Goal: Task Accomplishment & Management: Complete application form

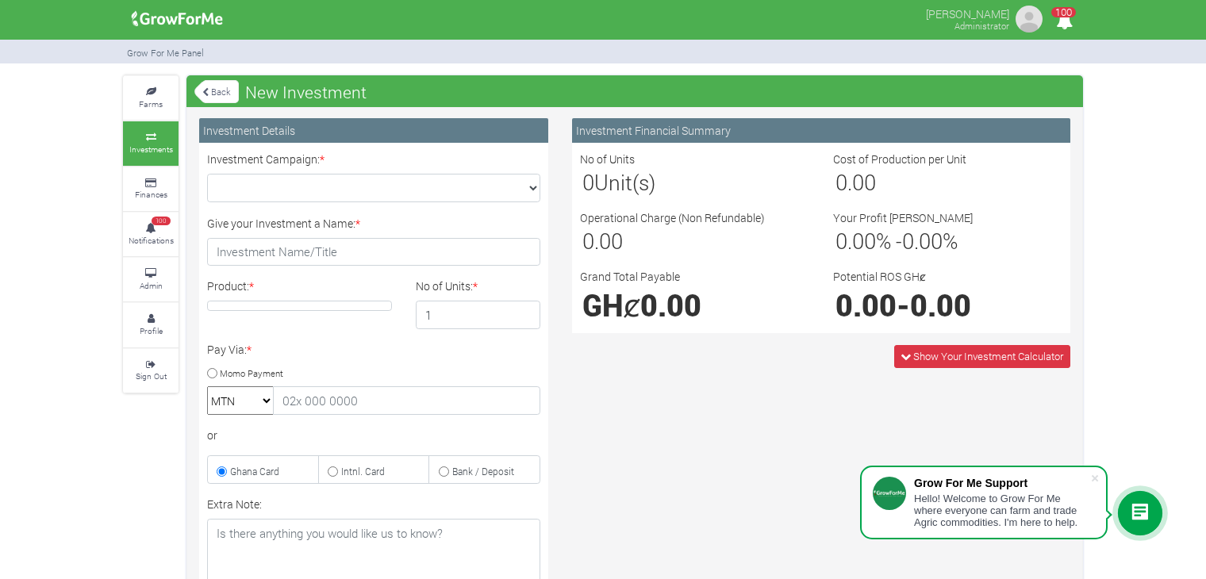
click at [216, 87] on link "Back" at bounding box center [216, 92] width 44 height 26
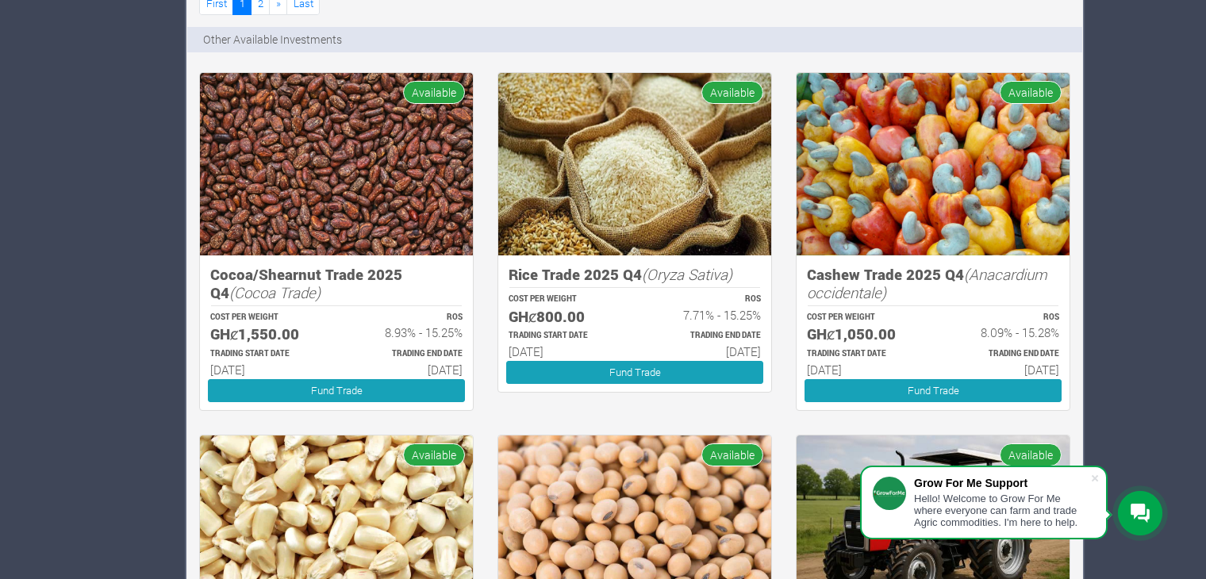
scroll to position [1267, 0]
